Goal: Task Accomplishment & Management: Use online tool/utility

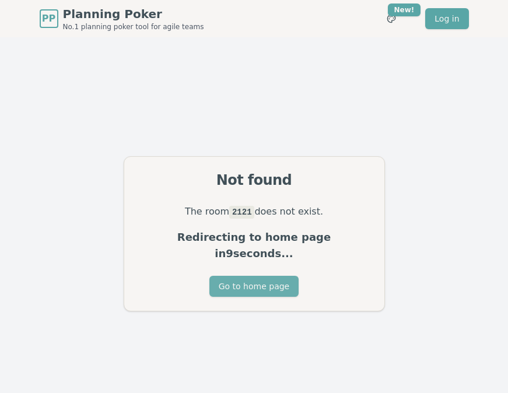
click at [264, 280] on button "Go to home page" at bounding box center [253, 286] width 89 height 21
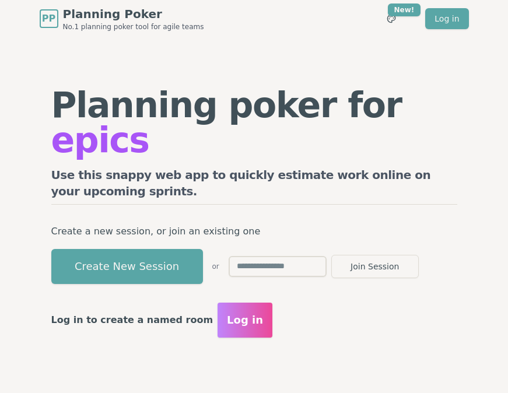
click at [173, 251] on button "Create New Session" at bounding box center [127, 266] width 152 height 35
